Goal: Use online tool/utility: Utilize a website feature to perform a specific function

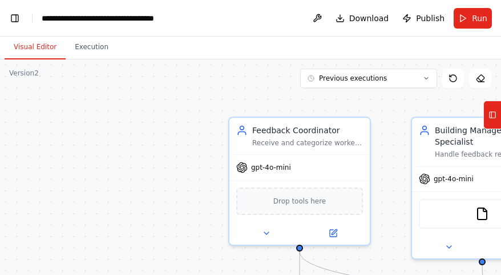
scroll to position [25161, 0]
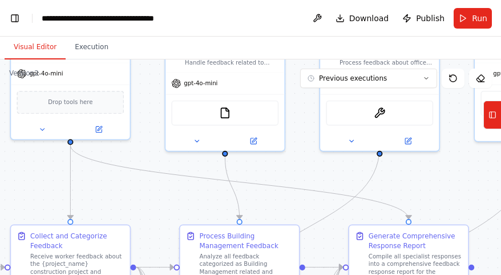
drag, startPoint x: 206, startPoint y: 154, endPoint x: 17, endPoint y: 60, distance: 211.1
click at [14, 60] on div ".deletable-edge-delete-btn { width: 20px; height: 20px; border: 0px solid #ffff…" at bounding box center [250, 201] width 501 height 285
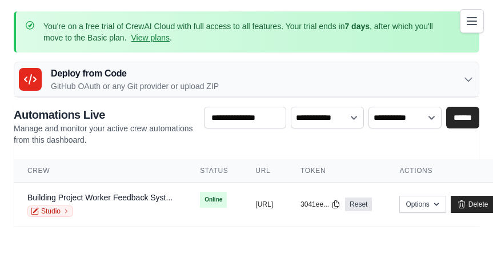
scroll to position [9, 0]
click at [86, 80] on p "GitHub OAuth or any Git provider or upload ZIP" at bounding box center [135, 85] width 168 height 11
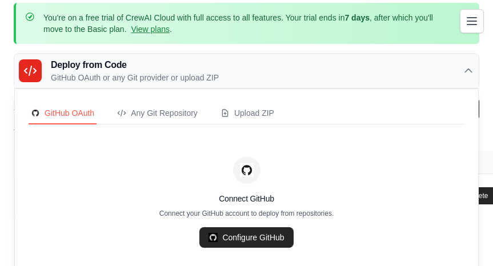
click at [69, 50] on div "You're on a free trial of CrewAI Cloud with full access to all features. Your t…" at bounding box center [246, 110] width 493 height 215
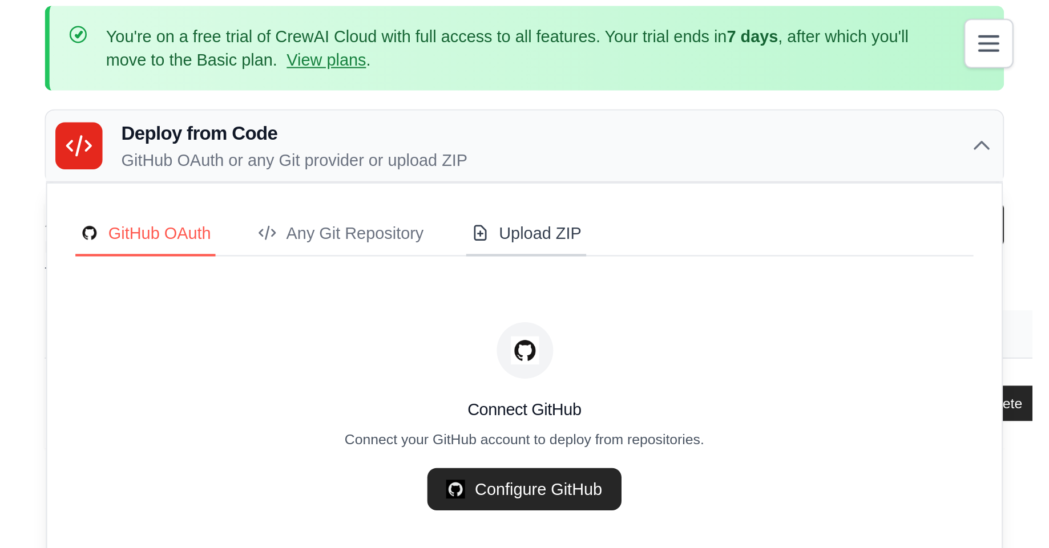
scroll to position [0, 0]
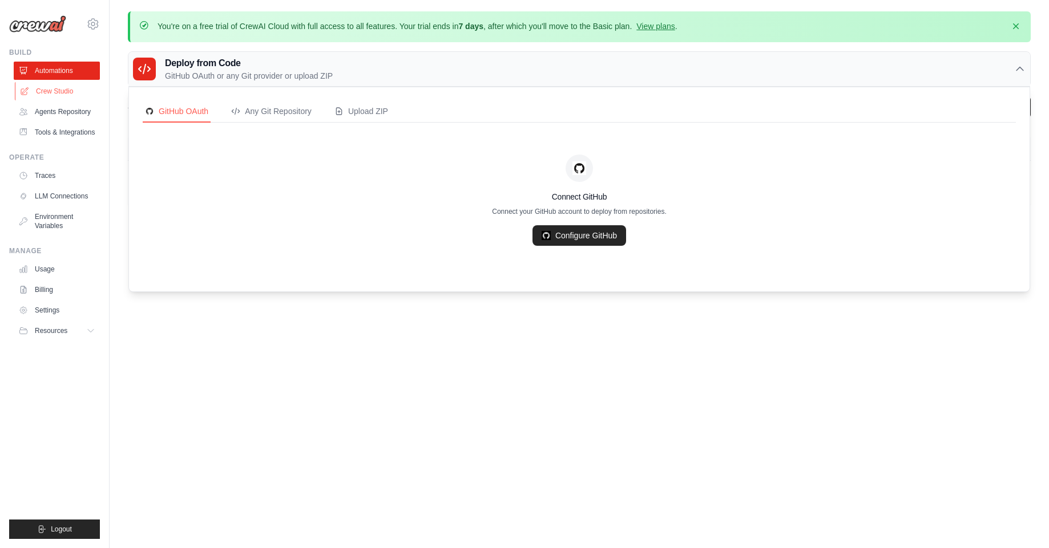
click at [51, 96] on link "Crew Studio" at bounding box center [58, 91] width 86 height 18
click at [60, 93] on link "Crew Studio" at bounding box center [58, 91] width 86 height 18
click at [61, 91] on link "Crew Studio" at bounding box center [58, 91] width 86 height 18
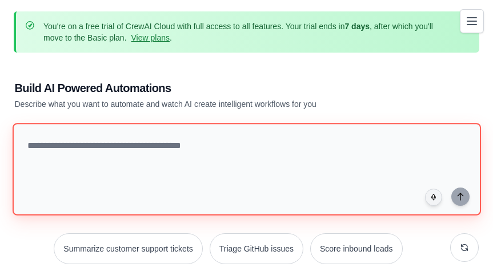
drag, startPoint x: 437, startPoint y: 179, endPoint x: 459, endPoint y: 170, distance: 24.8
click at [441, 177] on textarea at bounding box center [246, 169] width 468 height 92
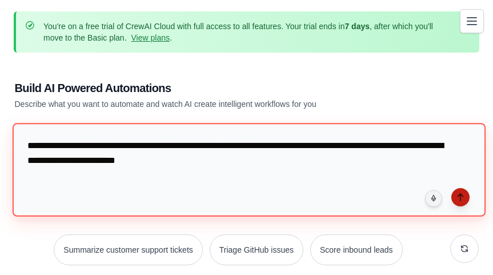
type textarea "**********"
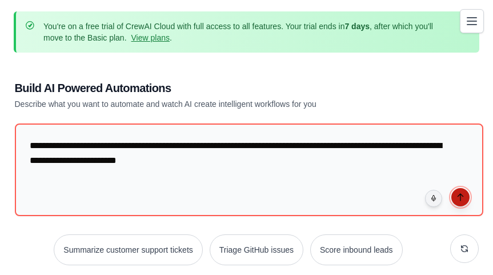
click at [459, 196] on icon "submit" at bounding box center [459, 196] width 5 height 7
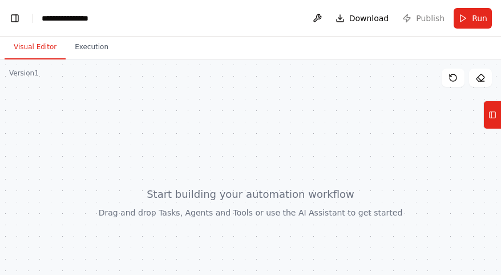
scroll to position [199, 0]
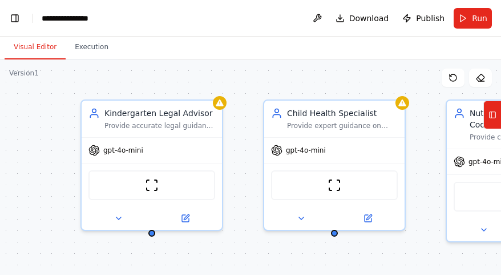
drag, startPoint x: 156, startPoint y: 175, endPoint x: -22, endPoint y: 156, distance: 179.1
click at [0, 156] on html "I want a Feedback Chatbot for a Kindergarden. It Should have Legal advice, Heal…" at bounding box center [250, 137] width 501 height 275
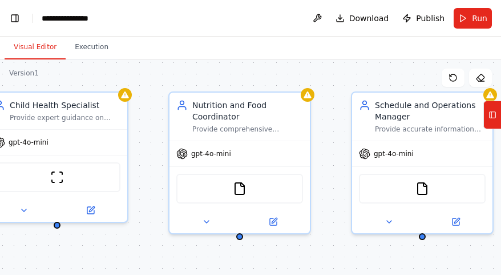
drag, startPoint x: 419, startPoint y: 86, endPoint x: 190, endPoint y: 76, distance: 229.7
click at [171, 78] on div "Kindergarten Legal Advisor Provide accurate legal guidance and information rega…" at bounding box center [250, 201] width 501 height 285
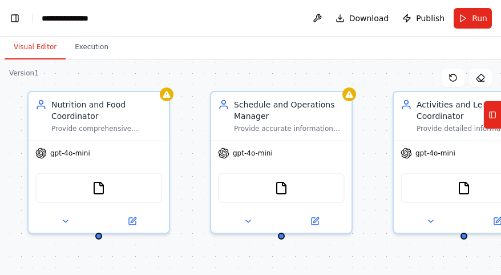
drag, startPoint x: 331, startPoint y: 83, endPoint x: 134, endPoint y: 111, distance: 199.4
click at [134, 111] on div ".deletable-edge-delete-btn { width: 20px; height: 20px; border: 0px solid #ffff…" at bounding box center [250, 201] width 501 height 285
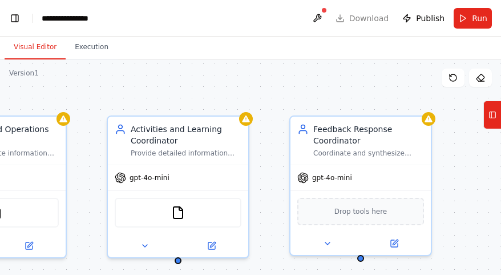
drag, startPoint x: 331, startPoint y: 107, endPoint x: 95, endPoint y: 102, distance: 235.7
click at [97, 104] on div ".deletable-edge-delete-btn { width: 20px; height: 20px; border: 0px solid #ffff…" at bounding box center [250, 201] width 501 height 285
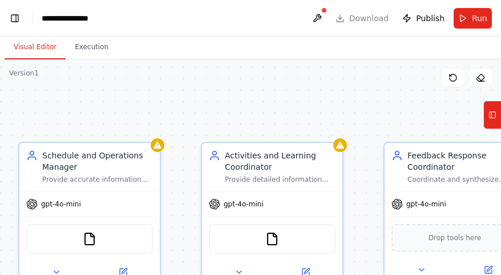
drag, startPoint x: 177, startPoint y: 101, endPoint x: 374, endPoint y: 141, distance: 200.9
click at [374, 141] on div ".deletable-edge-delete-btn { width: 20px; height: 20px; border: 0px solid #ffff…" at bounding box center [250, 201] width 501 height 285
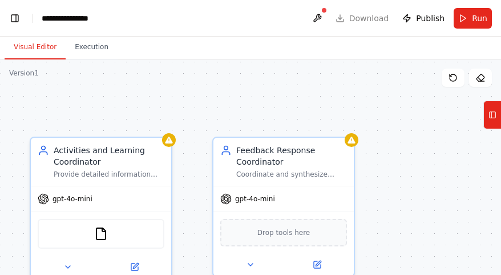
drag, startPoint x: 306, startPoint y: 115, endPoint x: 25, endPoint y: 88, distance: 282.6
click at [25, 94] on div ".deletable-edge-delete-btn { width: 20px; height: 20px; border: 0px solid #ffff…" at bounding box center [250, 201] width 501 height 285
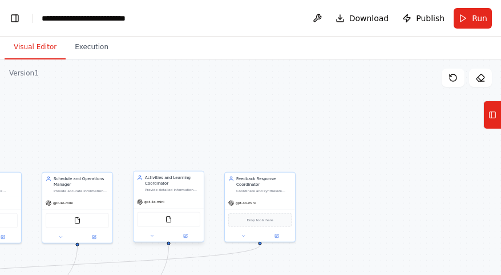
scroll to position [0, 14]
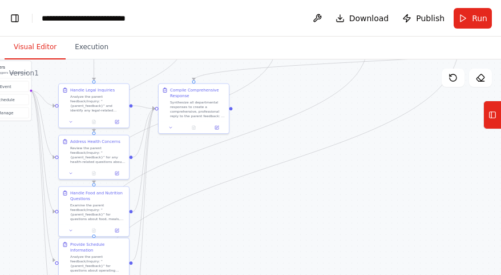
drag, startPoint x: 213, startPoint y: 258, endPoint x: 499, endPoint y: 62, distance: 346.5
click at [501, 59] on div "Visual Editor Execution Version 1 Show Tools Hide Agents .deletable-edge-delete…" at bounding box center [250, 156] width 501 height 238
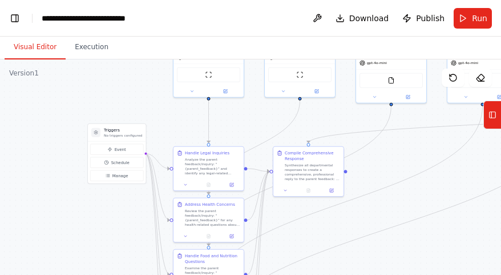
drag, startPoint x: 218, startPoint y: 208, endPoint x: 311, endPoint y: 261, distance: 107.1
click at [311, 261] on div ".deletable-edge-delete-btn { width: 20px; height: 20px; border: 0px solid #ffff…" at bounding box center [250, 201] width 501 height 285
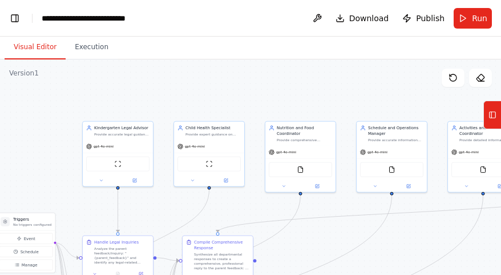
drag, startPoint x: 350, startPoint y: 185, endPoint x: 257, endPoint y: 274, distance: 128.8
click at [257, 274] on div ".deletable-edge-delete-btn { width: 20px; height: 20px; border: 0px solid #ffff…" at bounding box center [250, 201] width 501 height 285
click at [221, 178] on button at bounding box center [224, 179] width 33 height 7
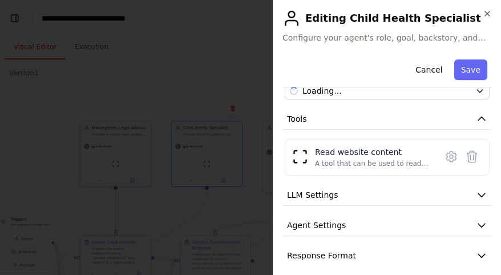
scroll to position [126, 0]
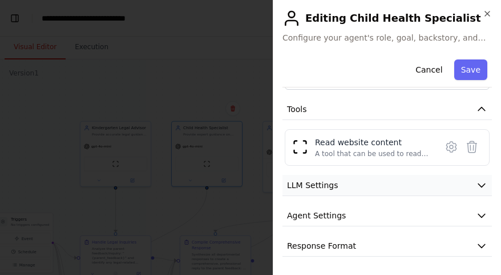
click at [350, 184] on button "LLM Settings" at bounding box center [387, 185] width 209 height 21
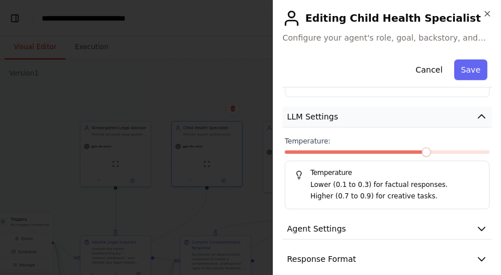
scroll to position [207, 0]
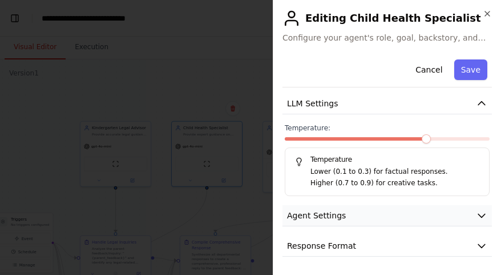
click at [349, 220] on button "Agent Settings" at bounding box center [387, 215] width 209 height 21
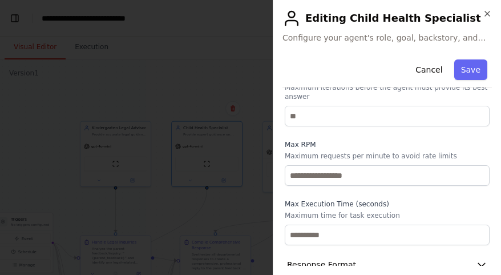
scroll to position [531, 0]
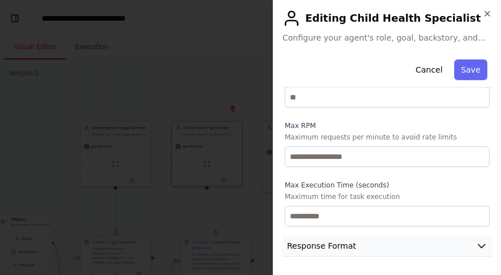
click at [344, 240] on span "Response Format" at bounding box center [321, 245] width 69 height 11
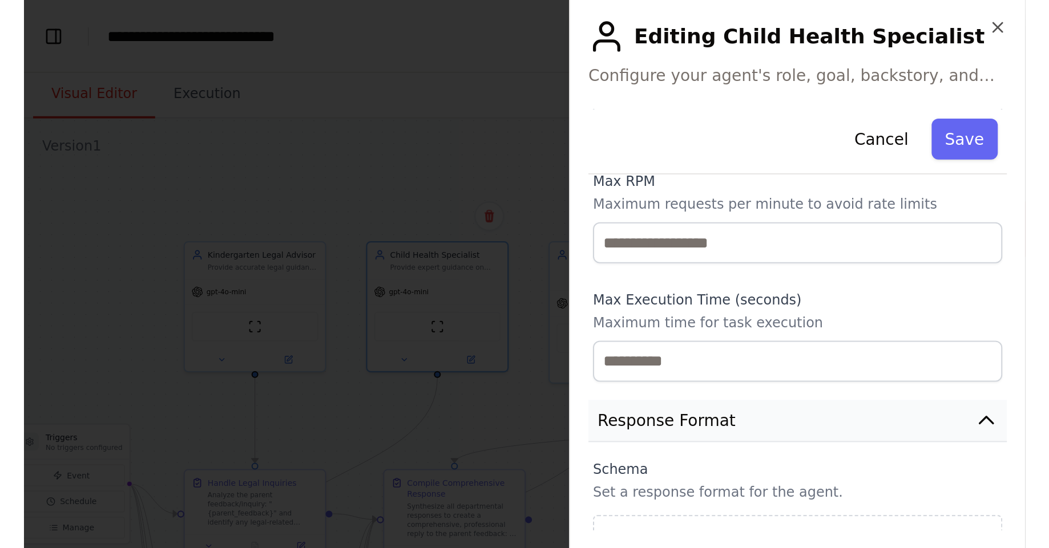
scroll to position [585, 0]
